Goal: Task Accomplishment & Management: Use online tool/utility

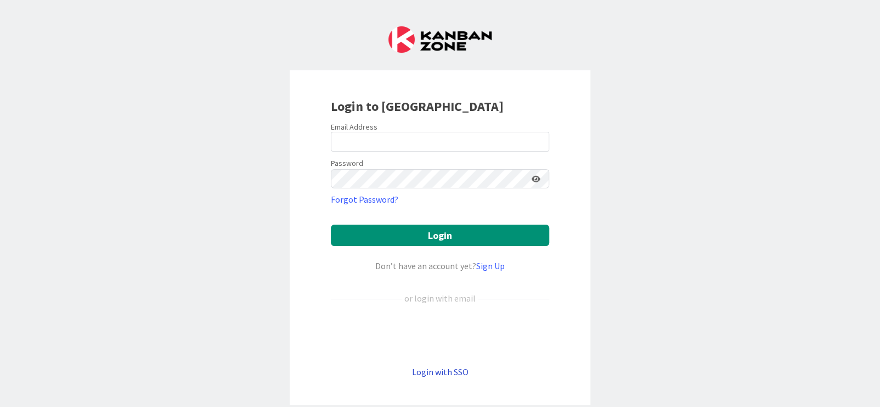
click at [449, 371] on link "Login with SSO" at bounding box center [440, 371] width 57 height 11
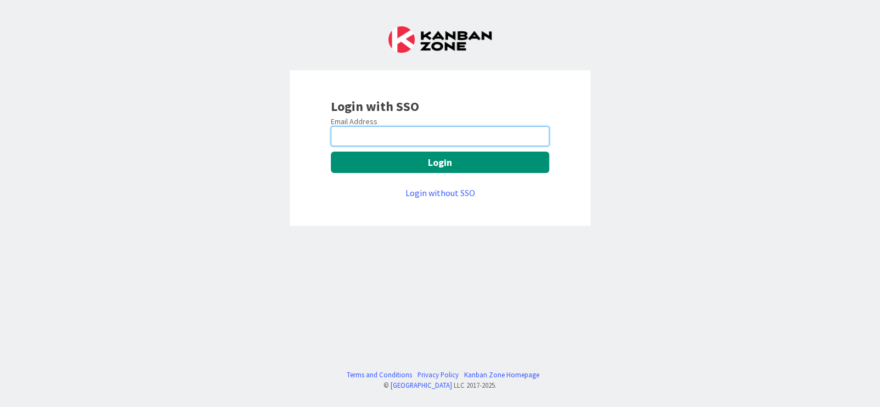
click at [413, 132] on input "email" at bounding box center [440, 136] width 218 height 20
type input "[EMAIL_ADDRESS][PERSON_NAME][DOMAIN_NAME]"
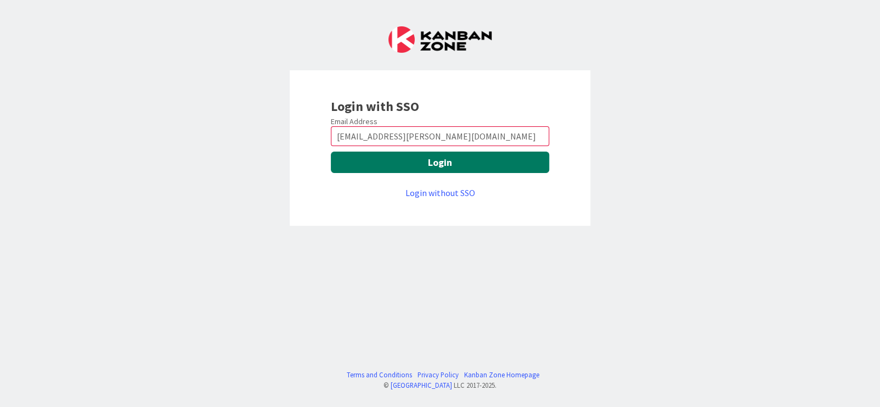
click at [442, 162] on button "Login" at bounding box center [440, 161] width 218 height 21
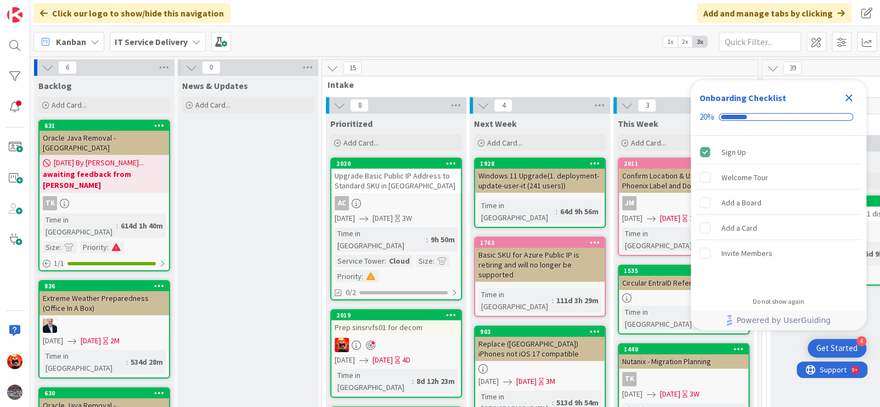
click at [851, 99] on icon "Close Checklist" at bounding box center [848, 97] width 13 height 13
click at [349, 139] on span "Add Card..." at bounding box center [360, 143] width 35 height 10
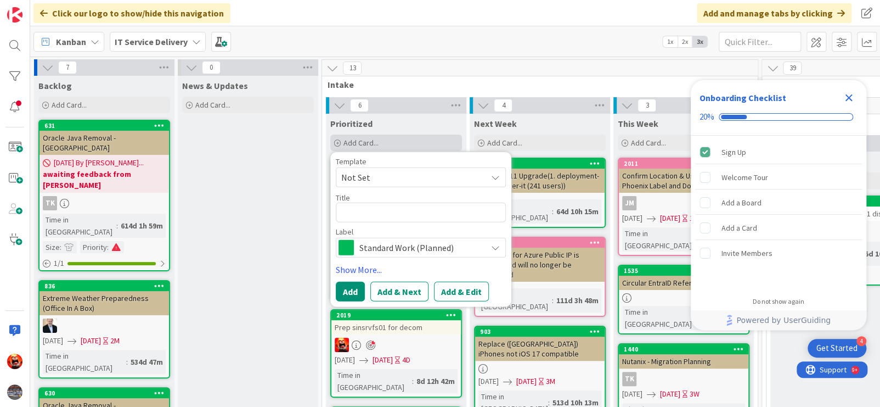
type textarea "x"
type textarea "De"
type textarea "x"
type textarea "Dep"
type textarea "x"
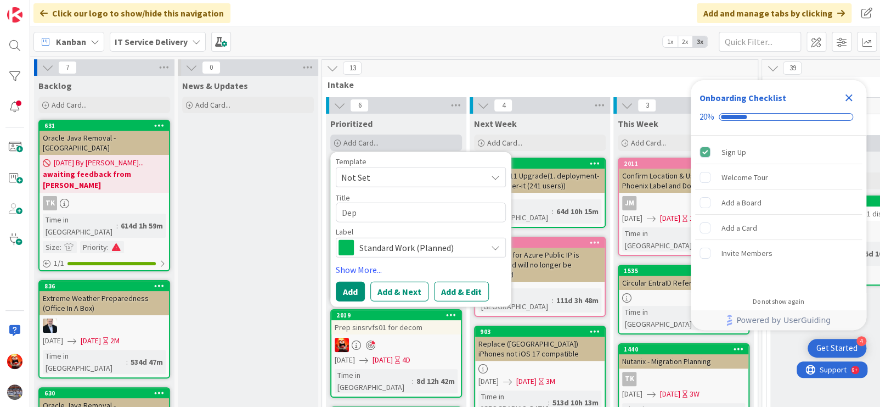
type textarea "Depr"
type textarea "x"
type textarea "Depro"
type textarea "x"
type textarea "Deprov"
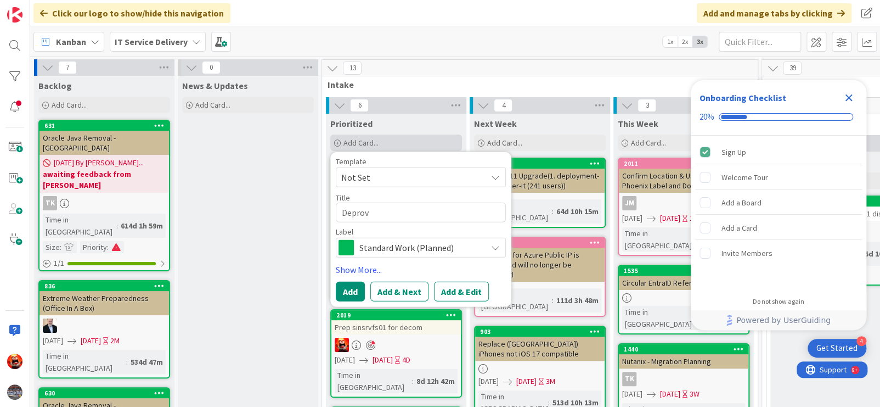
type textarea "x"
type textarea "Deprovi"
type textarea "x"
type textarea "Deprovisi"
type textarea "x"
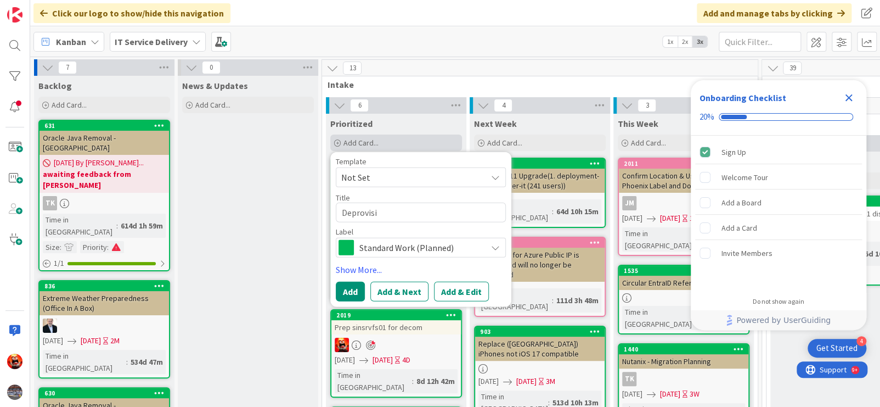
type textarea "Deprovisio"
type textarea "x"
type textarea "Deprovision"
type textarea "x"
type textarea "Deprovision"
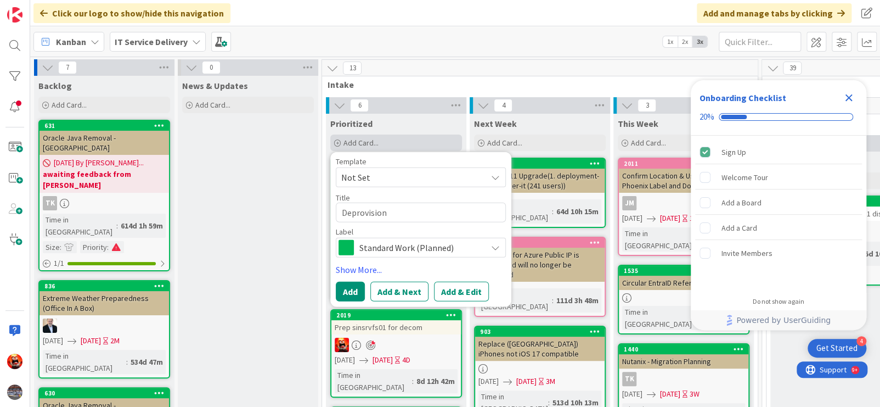
type textarea "x"
type textarea "Deprovision I"
type textarea "x"
type textarea "Deprovision IK"
type textarea "x"
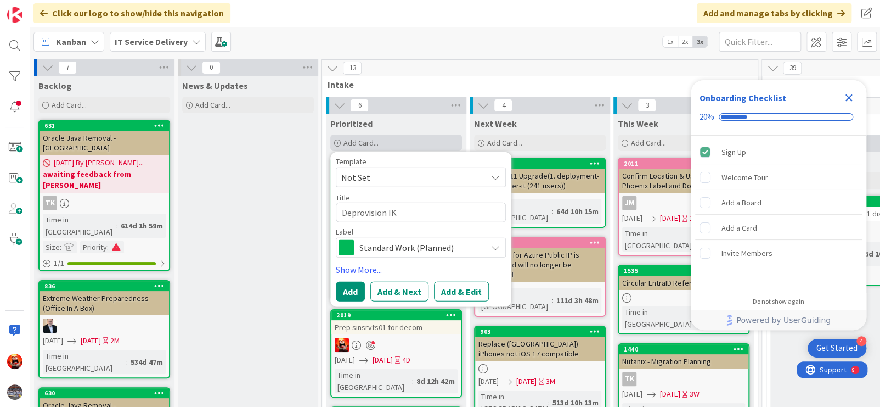
type textarea "Deprovision IKM"
type textarea "x"
type textarea "Deprovision IKM"
type textarea "x"
type textarea "Deprovision IKM U"
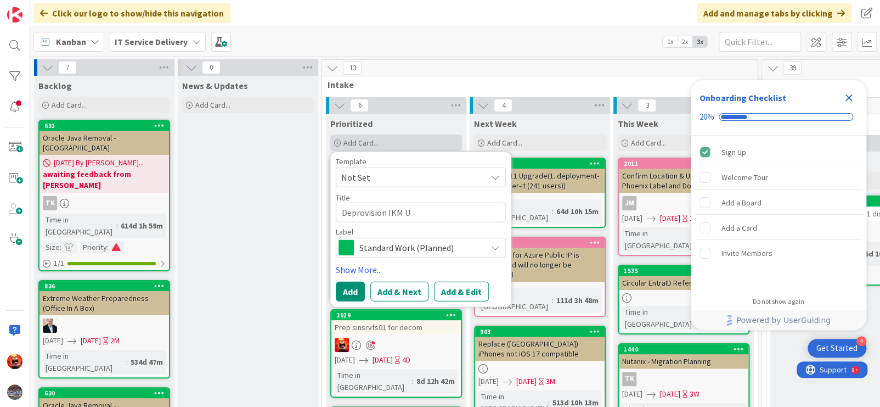
type textarea "x"
type textarea "Deprovision IKM Us"
type textarea "x"
type textarea "Deprovision IKM Use"
type textarea "x"
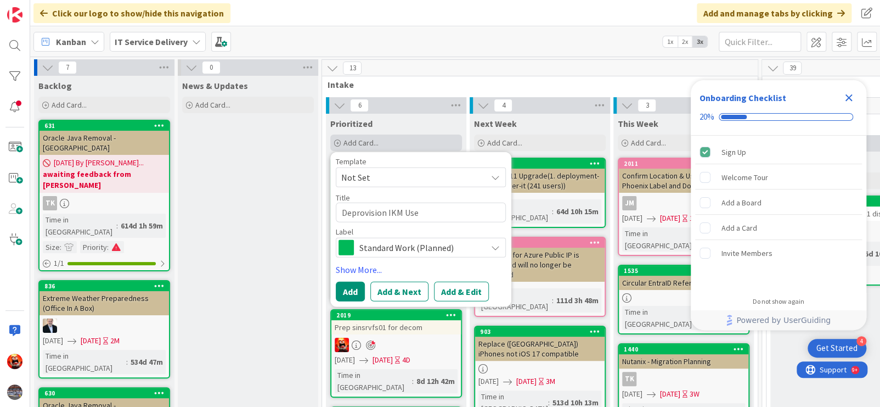
type textarea "Deprovision IKM User"
type textarea "x"
type textarea "Deprovision IKM Users"
type textarea "x"
type textarea "Deprovision IKM Users"
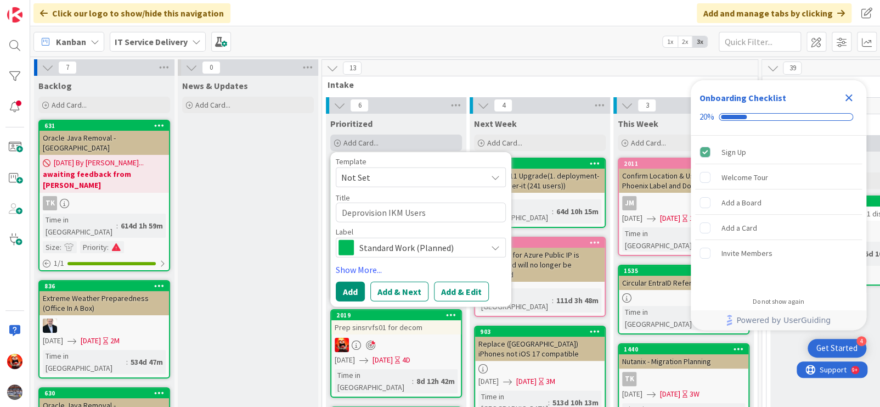
type textarea "x"
type textarea "Deprovision IKM Users ("
type textarea "x"
type textarea "Deprovision IKM Users"
type textarea "x"
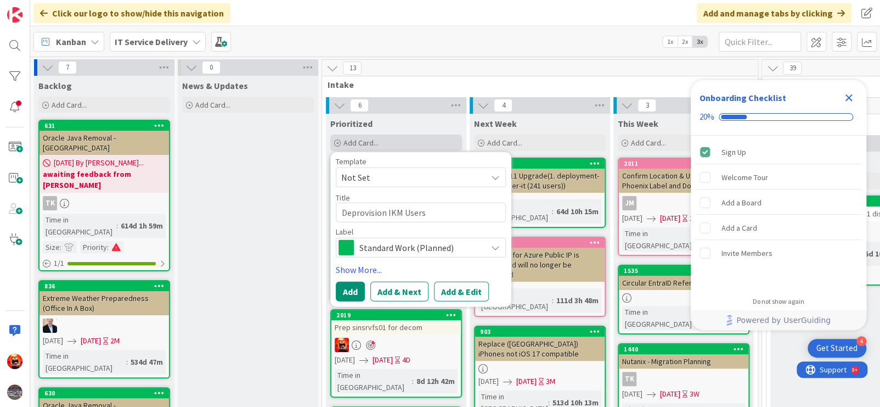
type textarea "Deprovision IKM Users O"
type textarea "x"
type textarea "Deprovision IKM Users Oc"
type textarea "x"
type textarea "Deprovision IKM Users Oct"
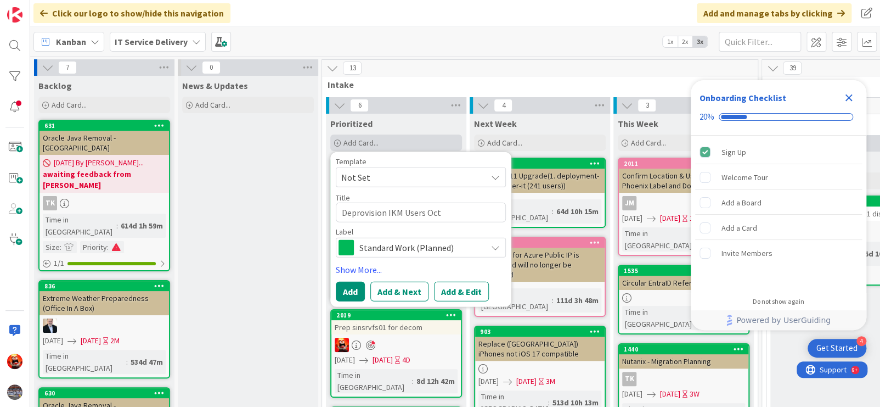
type textarea "x"
type textarea "Deprovision IKM Users Octo"
type textarea "x"
type textarea "Deprovision IKM Users Octov"
type textarea "x"
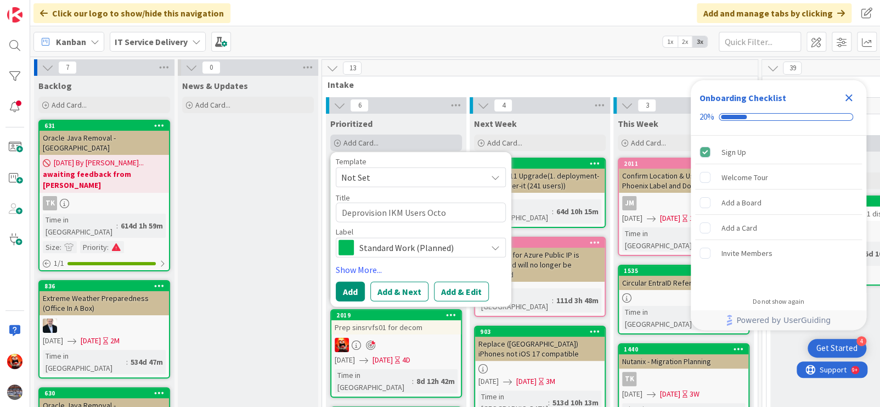
type textarea "Deprovision IKM Users Octob"
type textarea "x"
type textarea "Deprovision IKM Users Octobe"
type textarea "x"
type textarea "Deprovision IKM Users October"
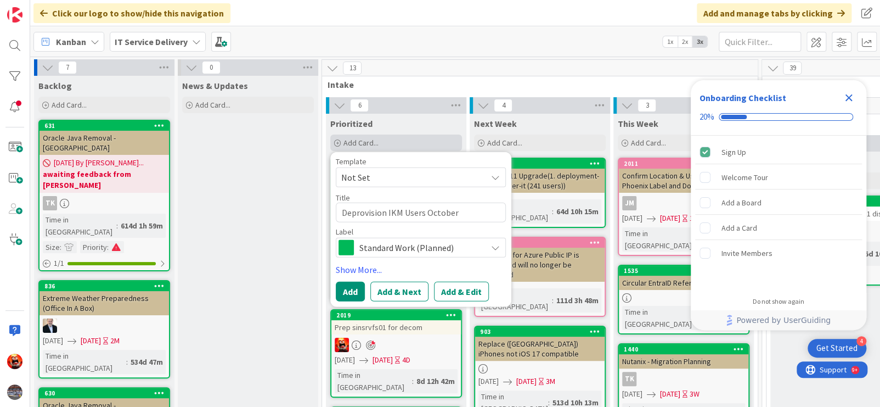
type textarea "x"
type textarea "Deprovision IKM Users October"
type textarea "x"
type textarea "Deprovision IKM Users October 1"
click at [439, 291] on button "Add & Edit" at bounding box center [461, 291] width 55 height 20
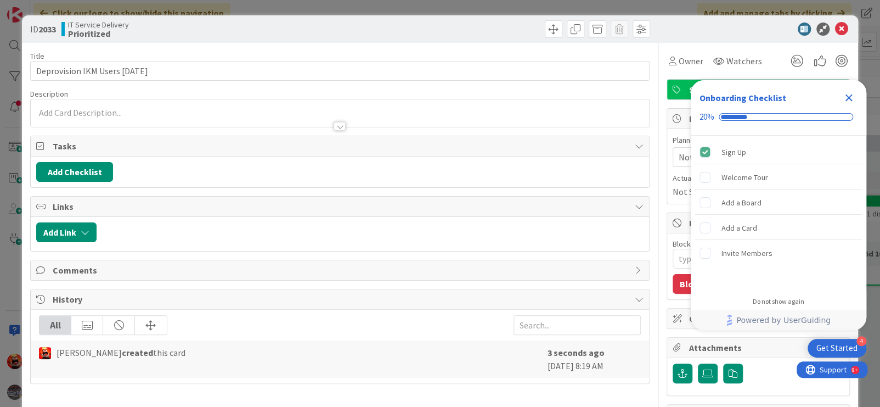
type textarea "x"
click at [127, 114] on div at bounding box center [340, 112] width 618 height 27
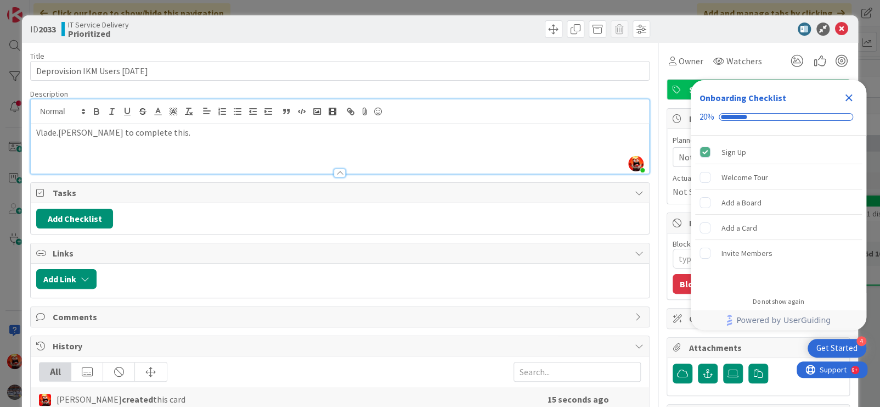
click at [848, 99] on icon "Close Checklist" at bounding box center [849, 97] width 7 height 7
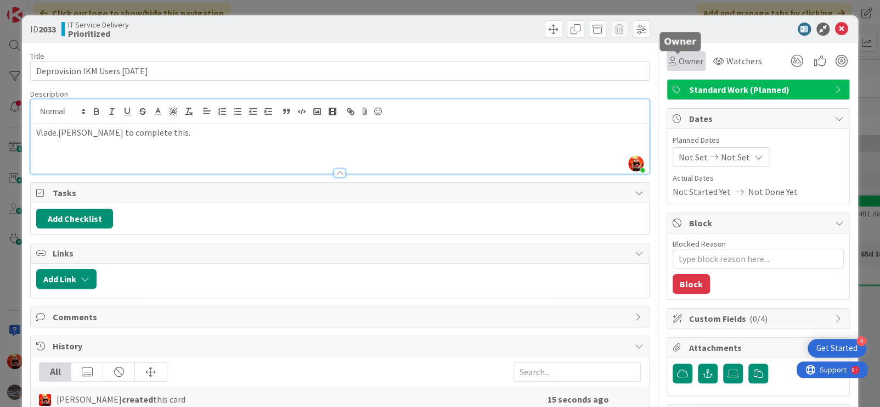
click at [679, 61] on span "Owner" at bounding box center [691, 60] width 25 height 13
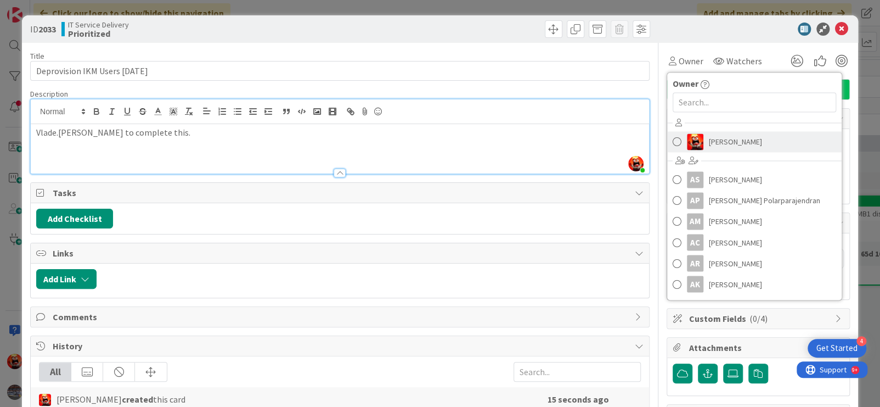
click at [673, 142] on span at bounding box center [677, 141] width 9 height 16
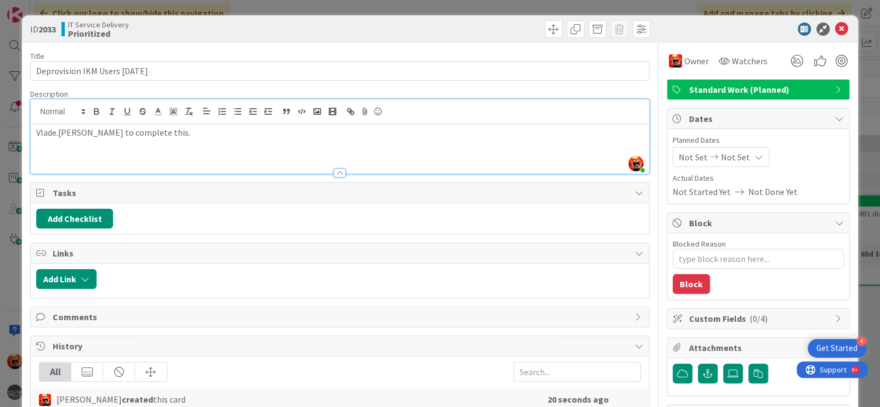
type textarea "x"
click at [724, 161] on span "Not Set" at bounding box center [735, 156] width 29 height 13
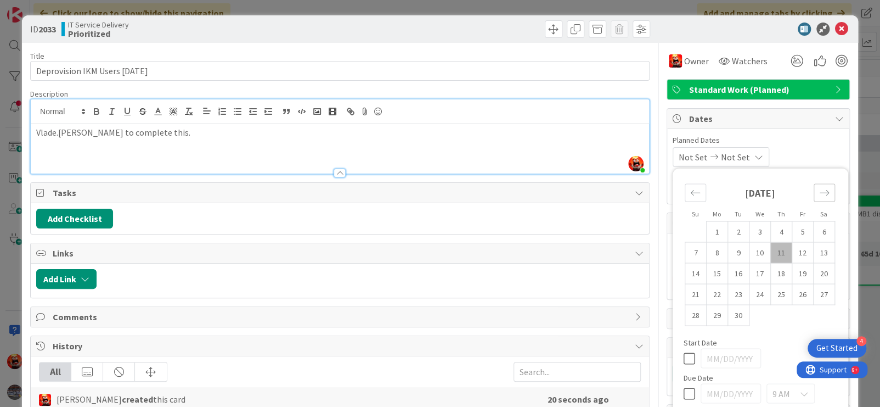
click at [819, 196] on icon "Move forward to switch to the next month." at bounding box center [824, 192] width 10 height 10
click at [754, 236] on td "1" at bounding box center [759, 231] width 21 height 21
type input "10/01/2025"
type textarea "x"
click at [792, 228] on td "3" at bounding box center [802, 231] width 21 height 21
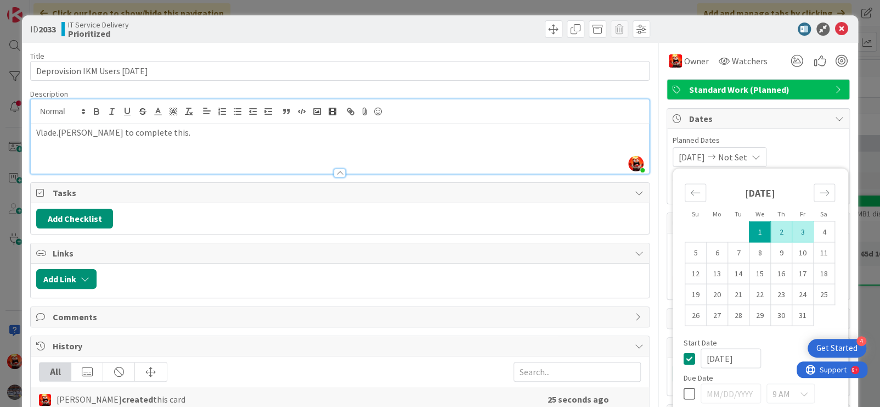
type input "10/03/2025"
type textarea "x"
click at [816, 144] on span "Planned Dates" at bounding box center [758, 140] width 171 height 12
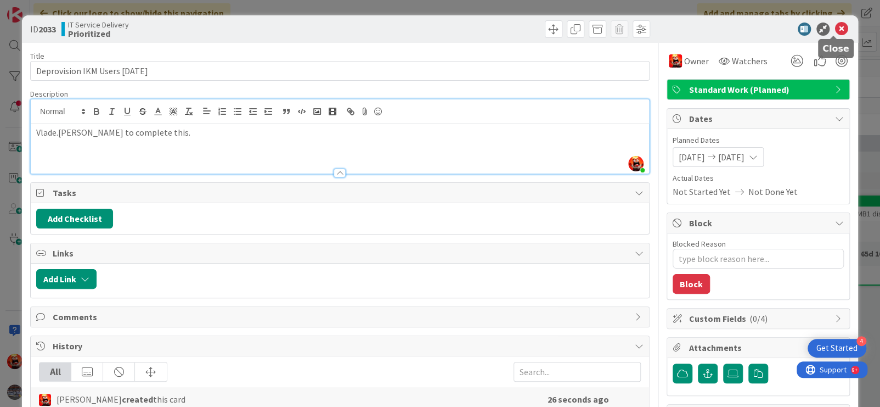
click at [835, 31] on icon at bounding box center [841, 28] width 13 height 13
